Goal: Information Seeking & Learning: Learn about a topic

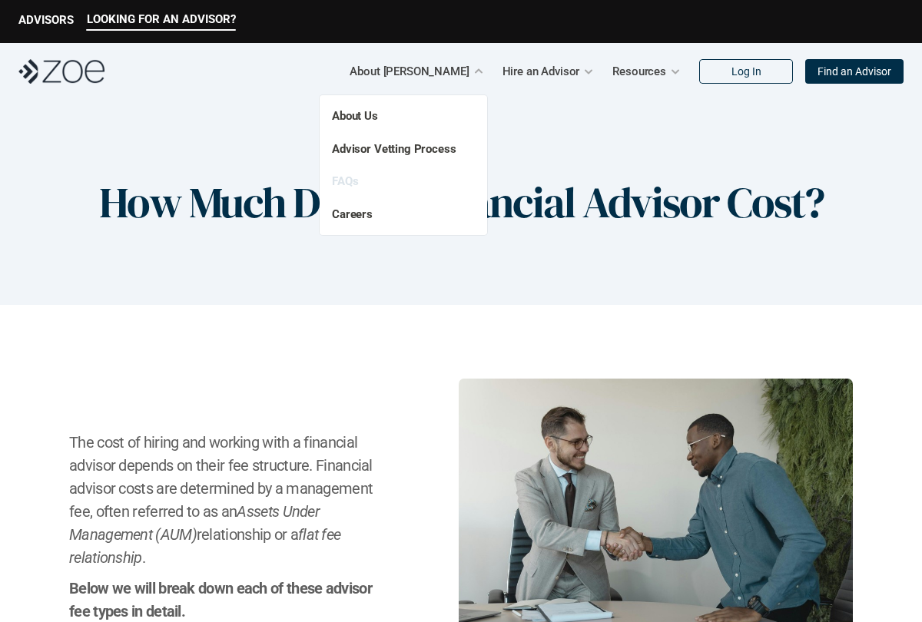
click at [340, 183] on link "FAQs" at bounding box center [345, 181] width 26 height 14
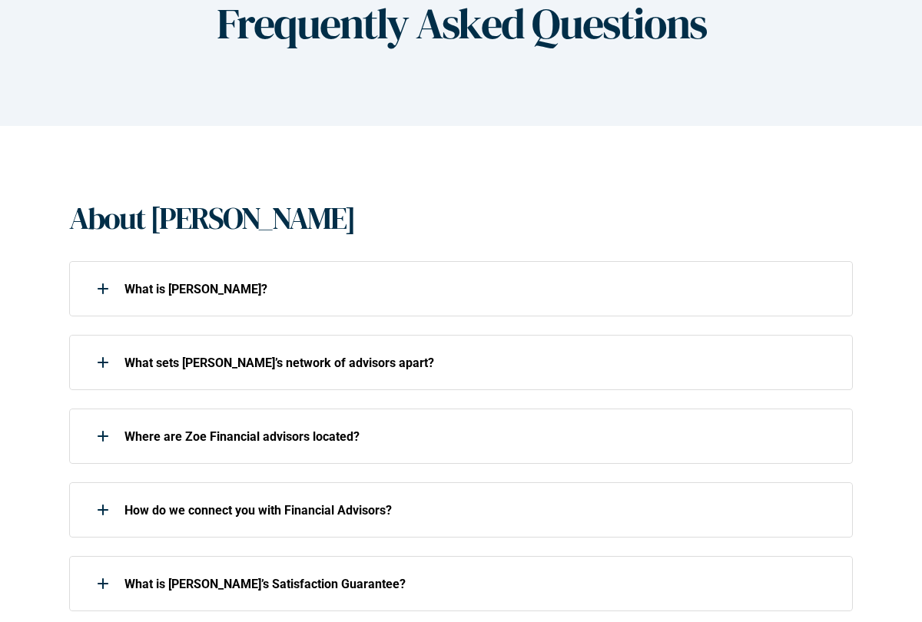
scroll to position [175, 0]
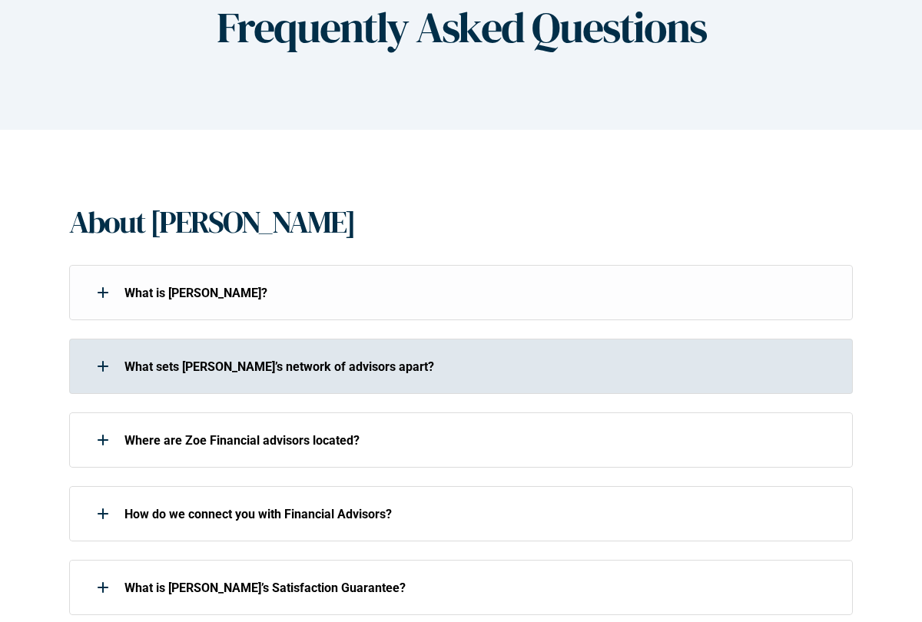
click at [329, 366] on p "What sets [PERSON_NAME]’s network of advisors apart?" at bounding box center [478, 366] width 708 height 15
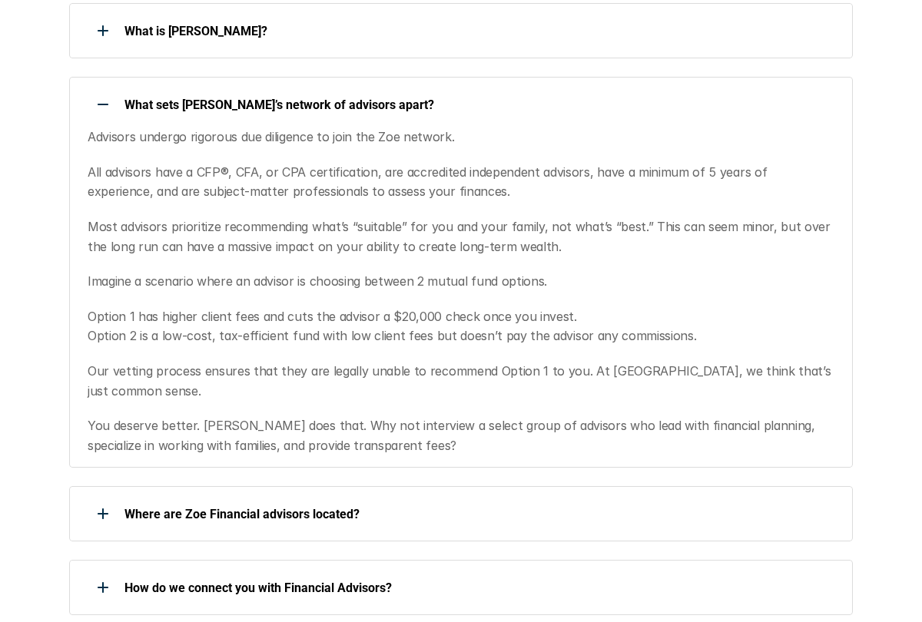
scroll to position [438, 0]
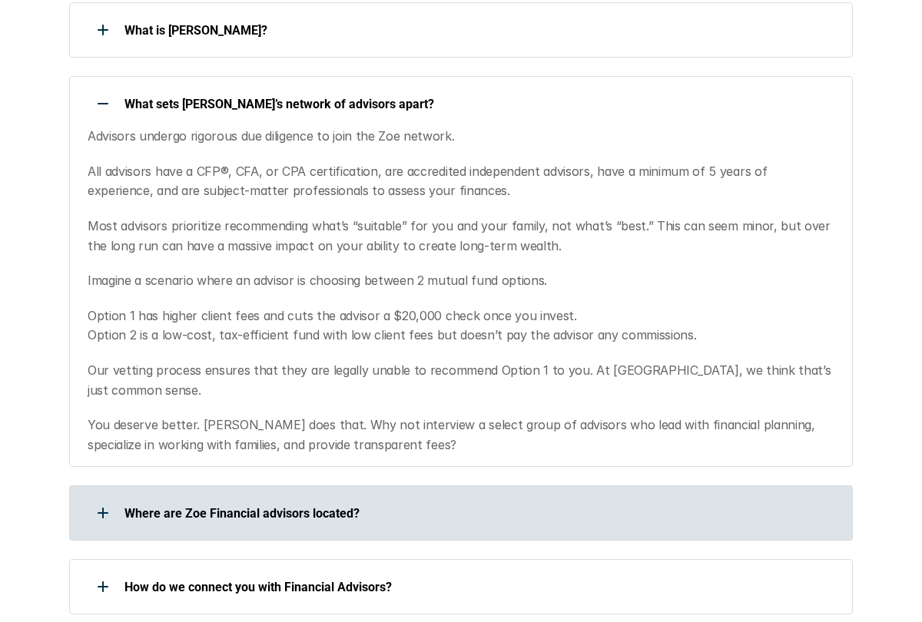
click at [340, 506] on p "Where are Zoe Financial advisors located?" at bounding box center [478, 513] width 708 height 15
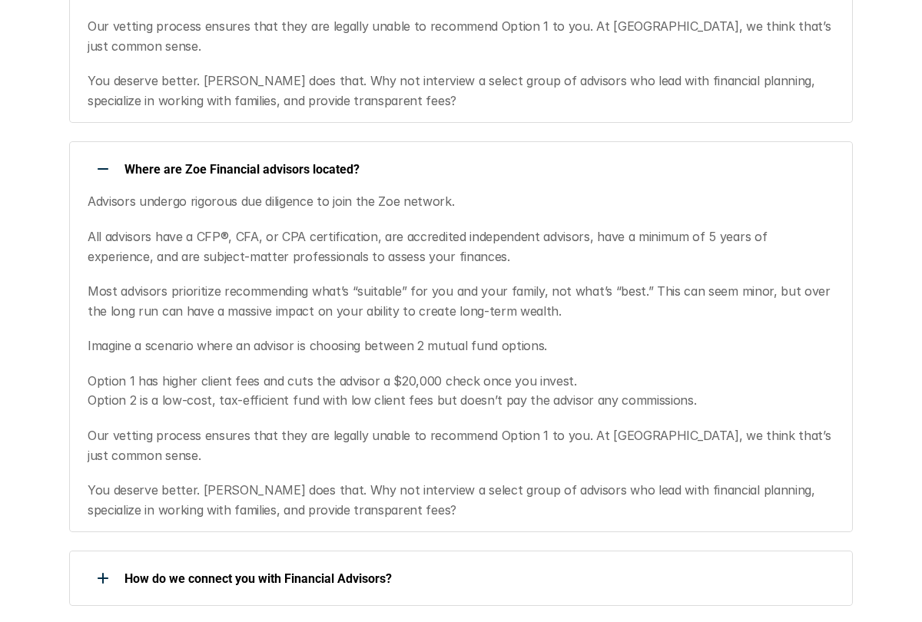
scroll to position [779, 0]
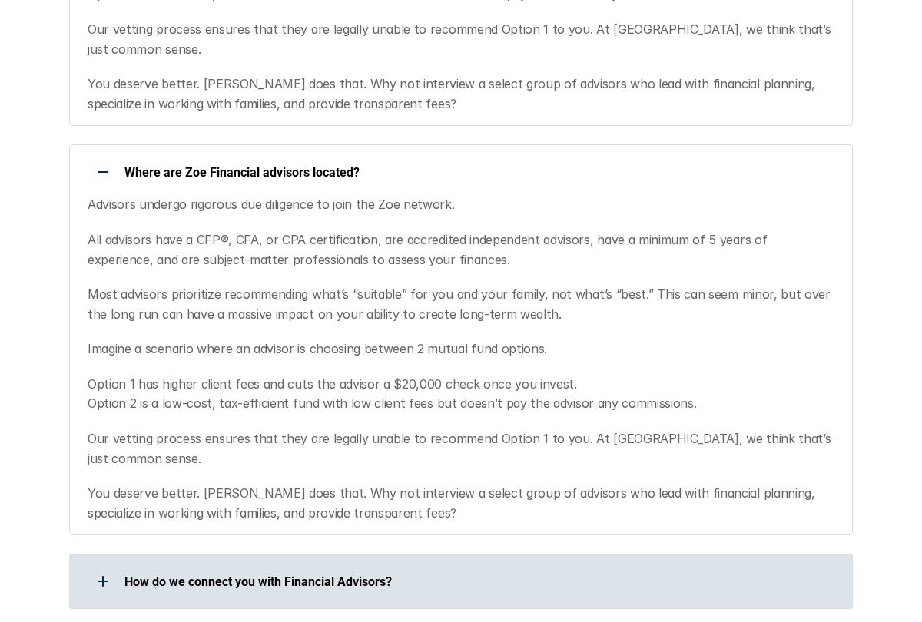
click at [452, 575] on p "How do we connect you with Financial Advisors?" at bounding box center [478, 582] width 708 height 15
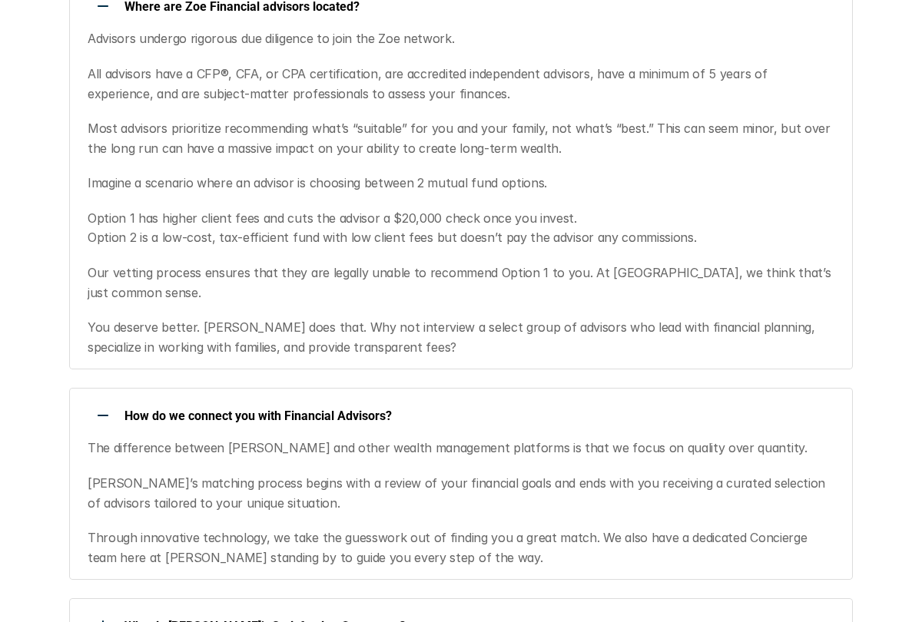
click at [462, 409] on p "How do we connect you with Financial Advisors?" at bounding box center [478, 416] width 708 height 15
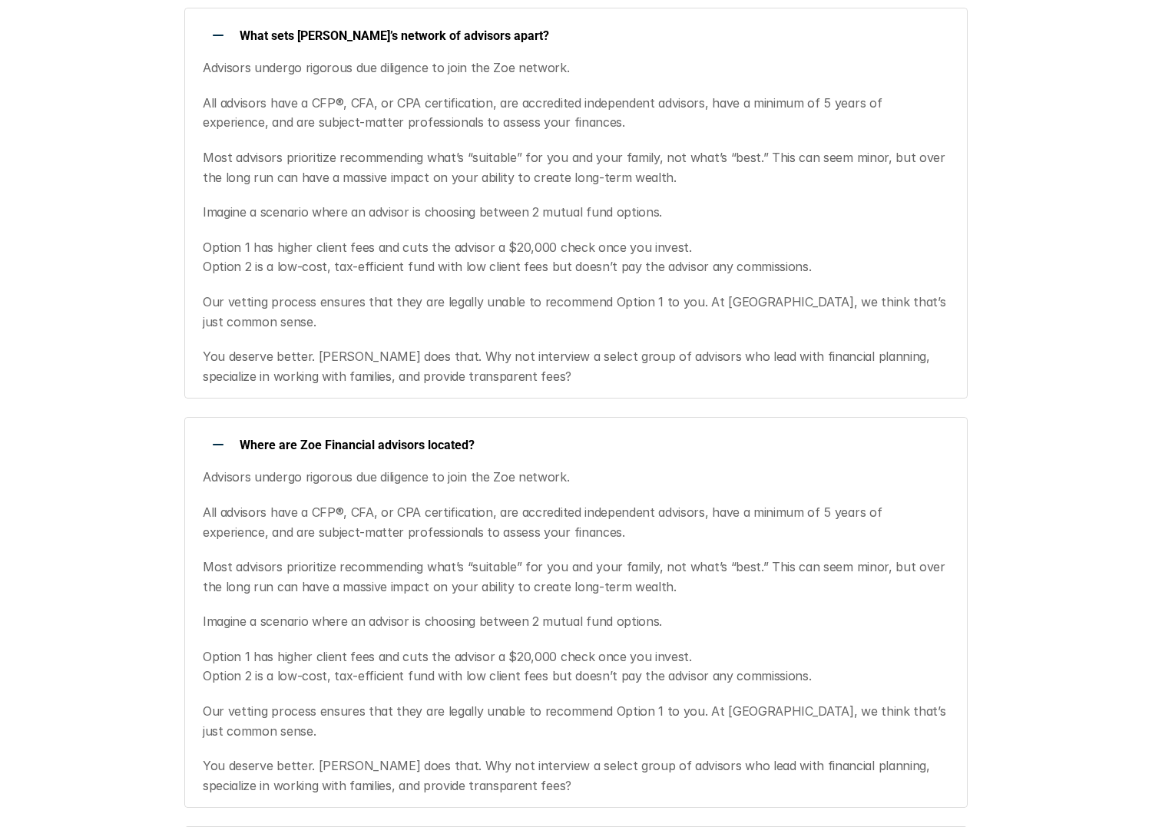
scroll to position [0, 0]
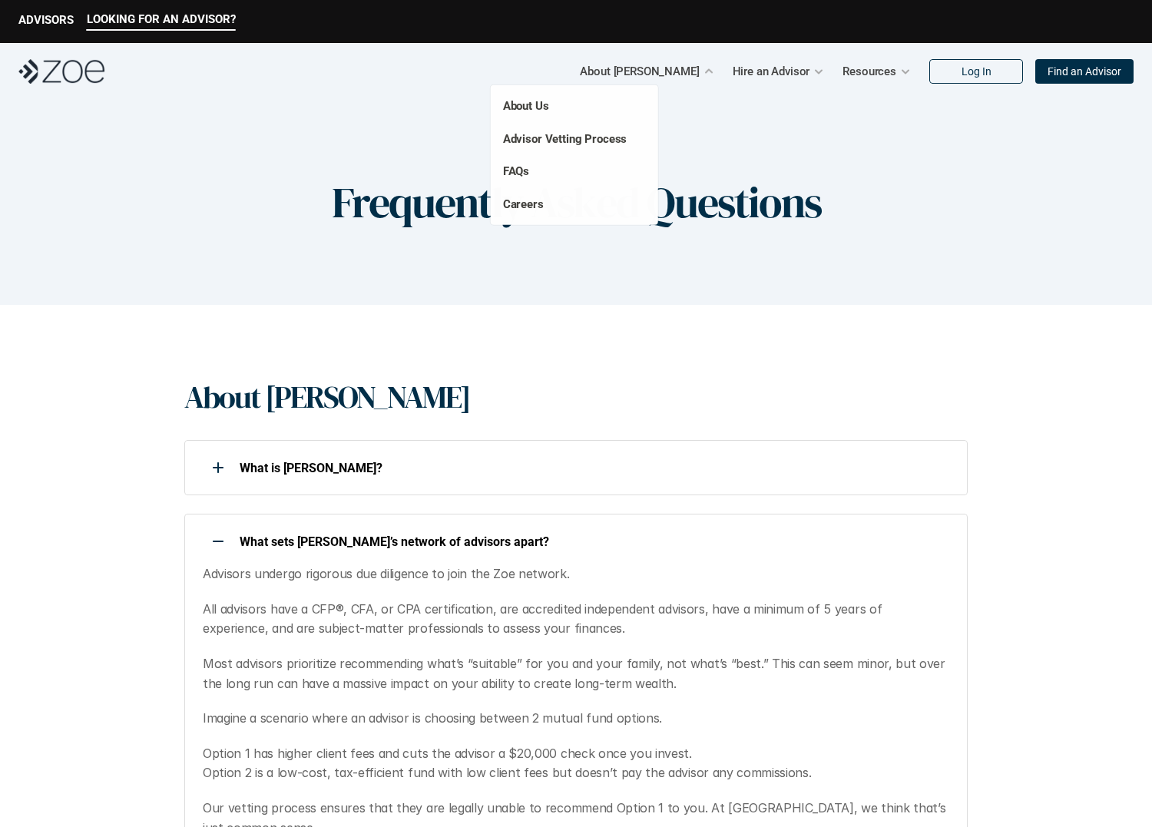
click at [686, 73] on p "About [PERSON_NAME]" at bounding box center [639, 71] width 119 height 23
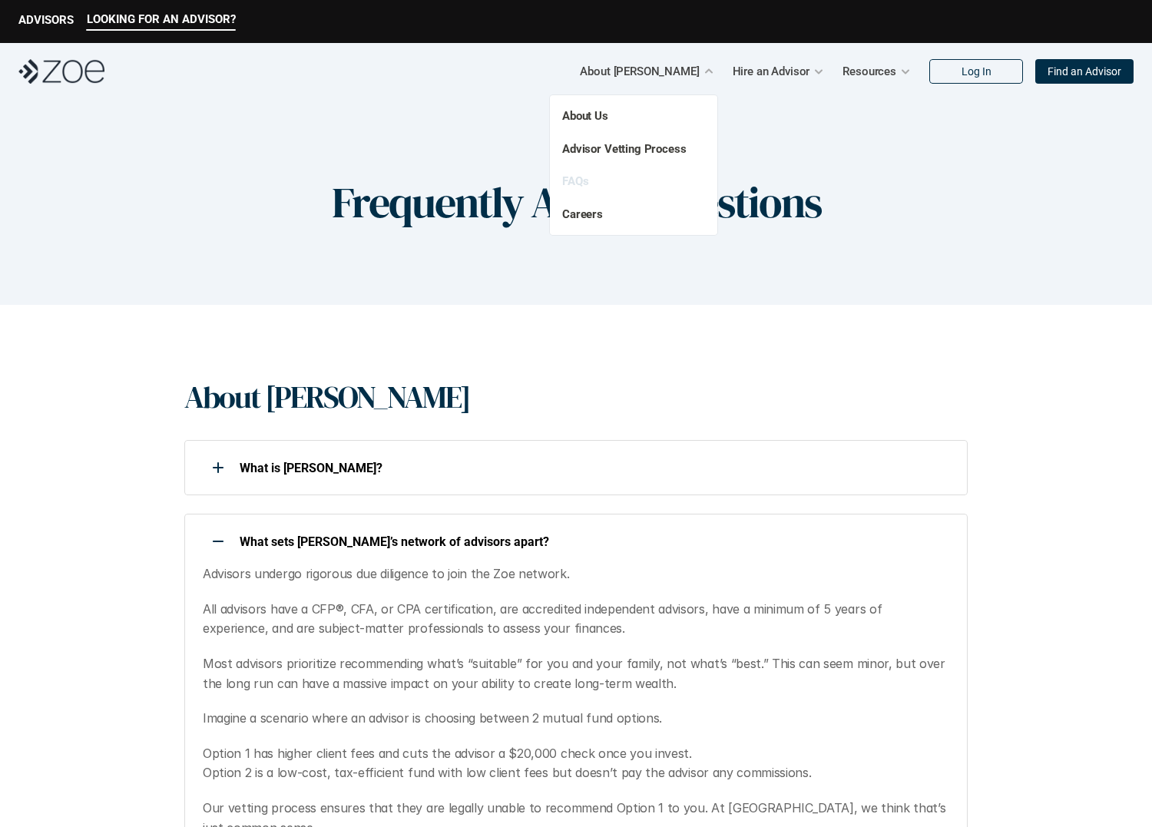
click at [575, 186] on link "FAQs" at bounding box center [575, 181] width 26 height 14
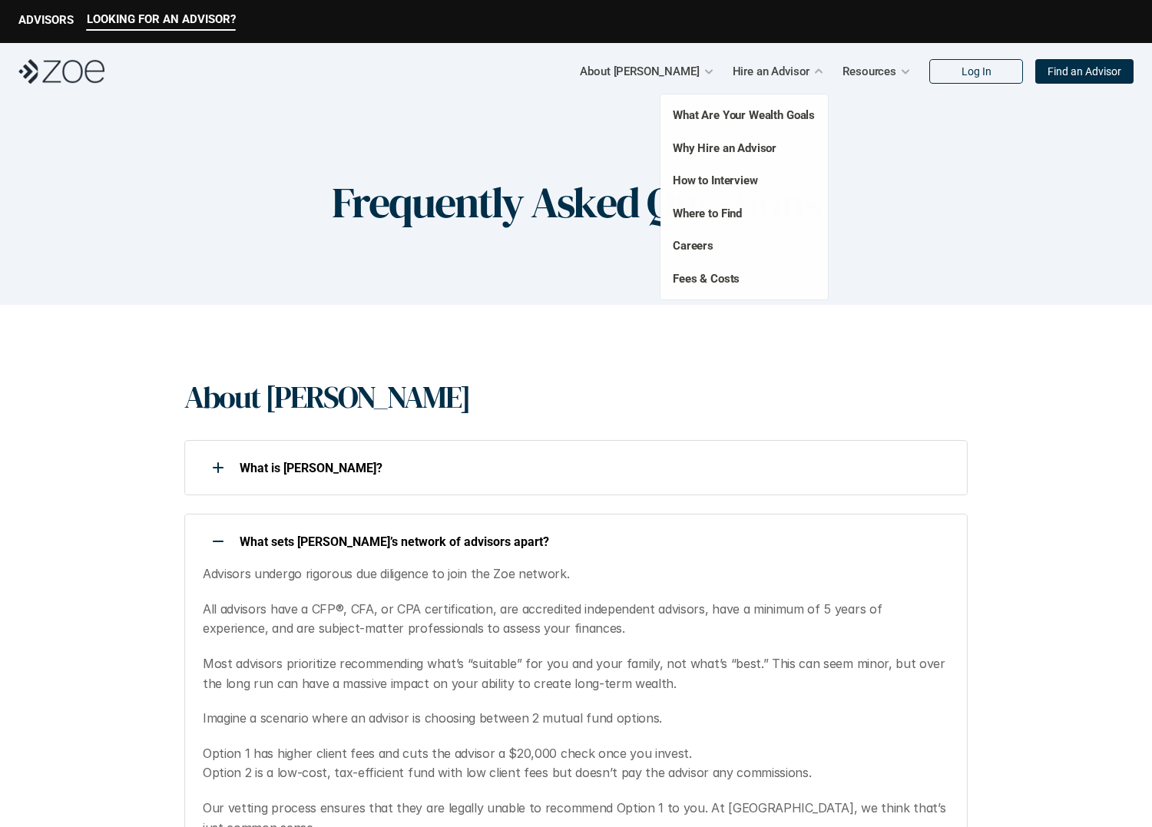
click at [790, 75] on p "Hire an Advisor" at bounding box center [772, 71] width 78 height 23
click at [764, 77] on p "Hire an Advisor" at bounding box center [772, 71] width 78 height 23
click at [691, 275] on link "Fees & Costs" at bounding box center [706, 278] width 67 height 14
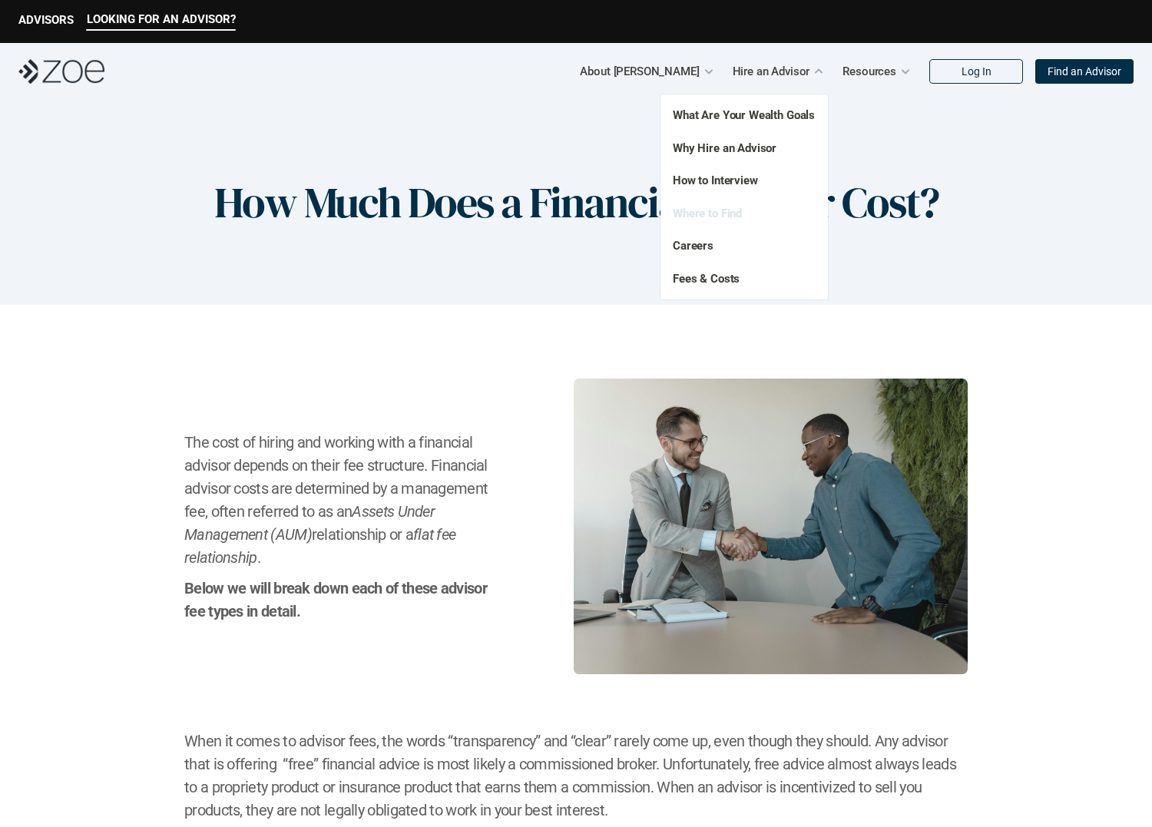
click at [706, 219] on link "Where to Find" at bounding box center [707, 213] width 69 height 14
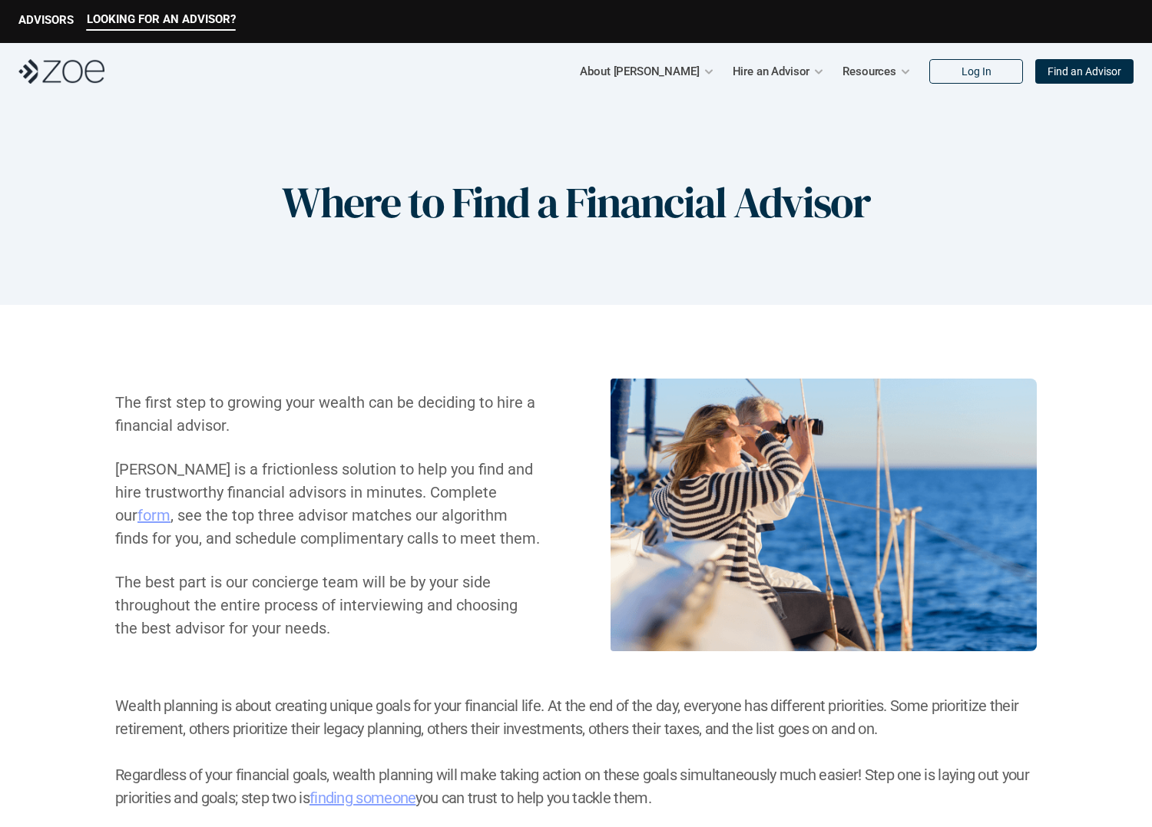
click at [438, 205] on h1 "Where to Find a Financial Advisor" at bounding box center [576, 202] width 588 height 51
